Goal: Register for event/course

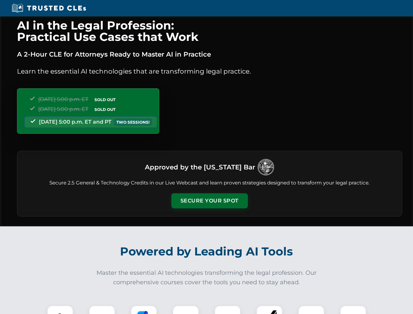
click at [209, 201] on button "Secure Your Spot" at bounding box center [209, 200] width 77 height 15
click at [60, 310] on img at bounding box center [60, 318] width 19 height 19
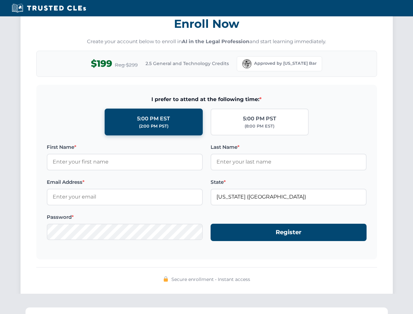
scroll to position [642, 0]
